Goal: Feedback & Contribution: Submit feedback/report problem

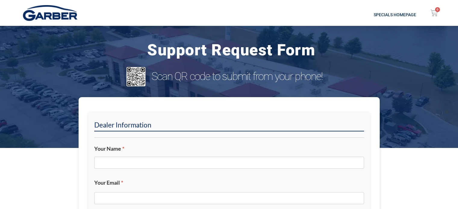
scroll to position [120, 0]
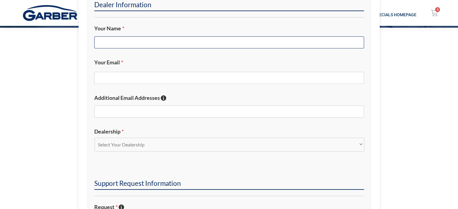
click at [140, 39] on input "Your Name *" at bounding box center [229, 42] width 270 height 12
type input "[PERSON_NAME]"
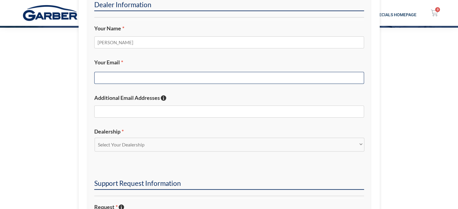
type input "T"
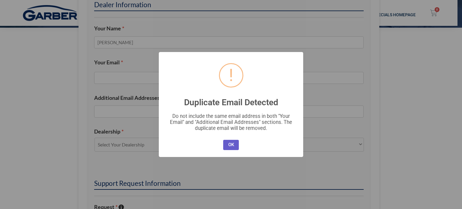
click at [225, 147] on button "OK" at bounding box center [231, 145] width 16 height 10
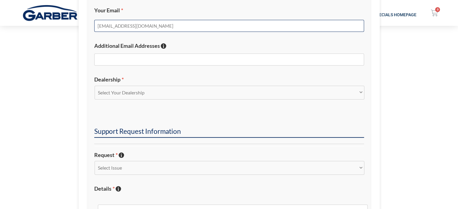
scroll to position [241, 0]
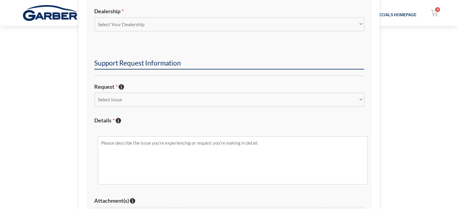
type input "[EMAIL_ADDRESS][DOMAIN_NAME]"
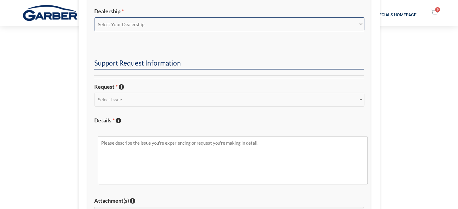
click at [152, 23] on select "Select Your Dealership Acura of Rochester Delray Buick GMC [PERSON_NAME] Automa…" at bounding box center [230, 24] width 270 height 14
select select "Hilton Head Buick GMC Cadillac"
click at [95, 17] on select "Select Your Dealership Acura of Rochester Delray Buick GMC [PERSON_NAME] Automa…" at bounding box center [230, 24] width 270 height 14
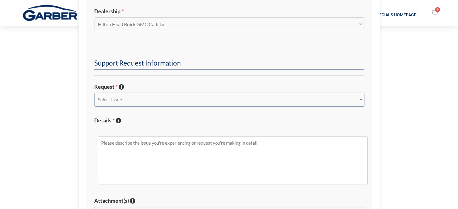
click at [137, 101] on select "Select Issue New Inquiry/Request Inventory Management Inventory Feed Website Fu…" at bounding box center [230, 100] width 270 height 14
select select "New Inquiry/Request"
click at [95, 93] on select "Select Issue New Inquiry/Request Inventory Management Inventory Feed Website Fu…" at bounding box center [230, 100] width 270 height 14
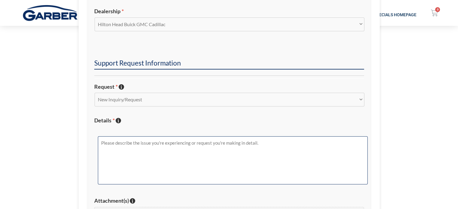
click at [141, 159] on textarea "Details * Describe the issue with specific details if possible!" at bounding box center [233, 160] width 270 height 48
type textarea "h"
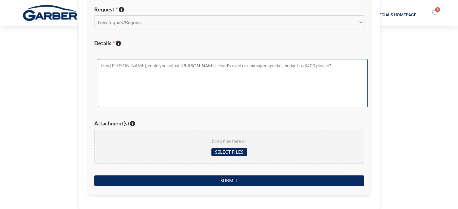
scroll to position [361, 0]
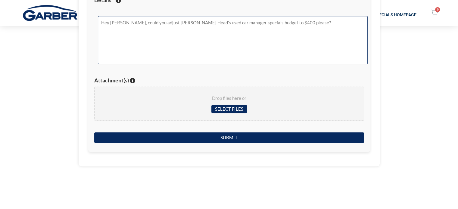
click at [264, 19] on textarea "Hey [PERSON_NAME], could you adjust [PERSON_NAME] Head's used car manager speci…" at bounding box center [233, 40] width 270 height 48
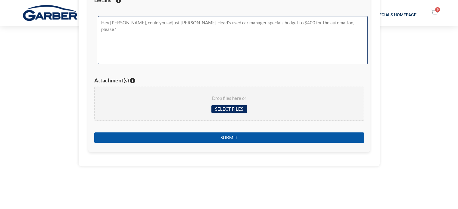
type textarea "Hey [PERSON_NAME], could you adjust [PERSON_NAME] Head's used car manager speci…"
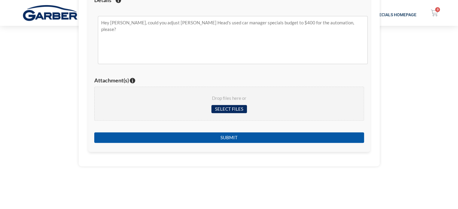
click at [256, 134] on input "Submit" at bounding box center [229, 137] width 270 height 11
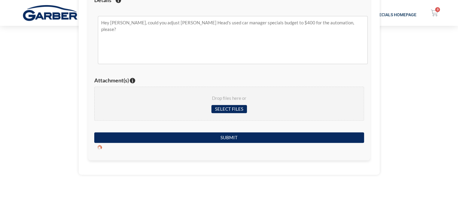
scroll to position [77, 0]
